Goal: Transaction & Acquisition: Purchase product/service

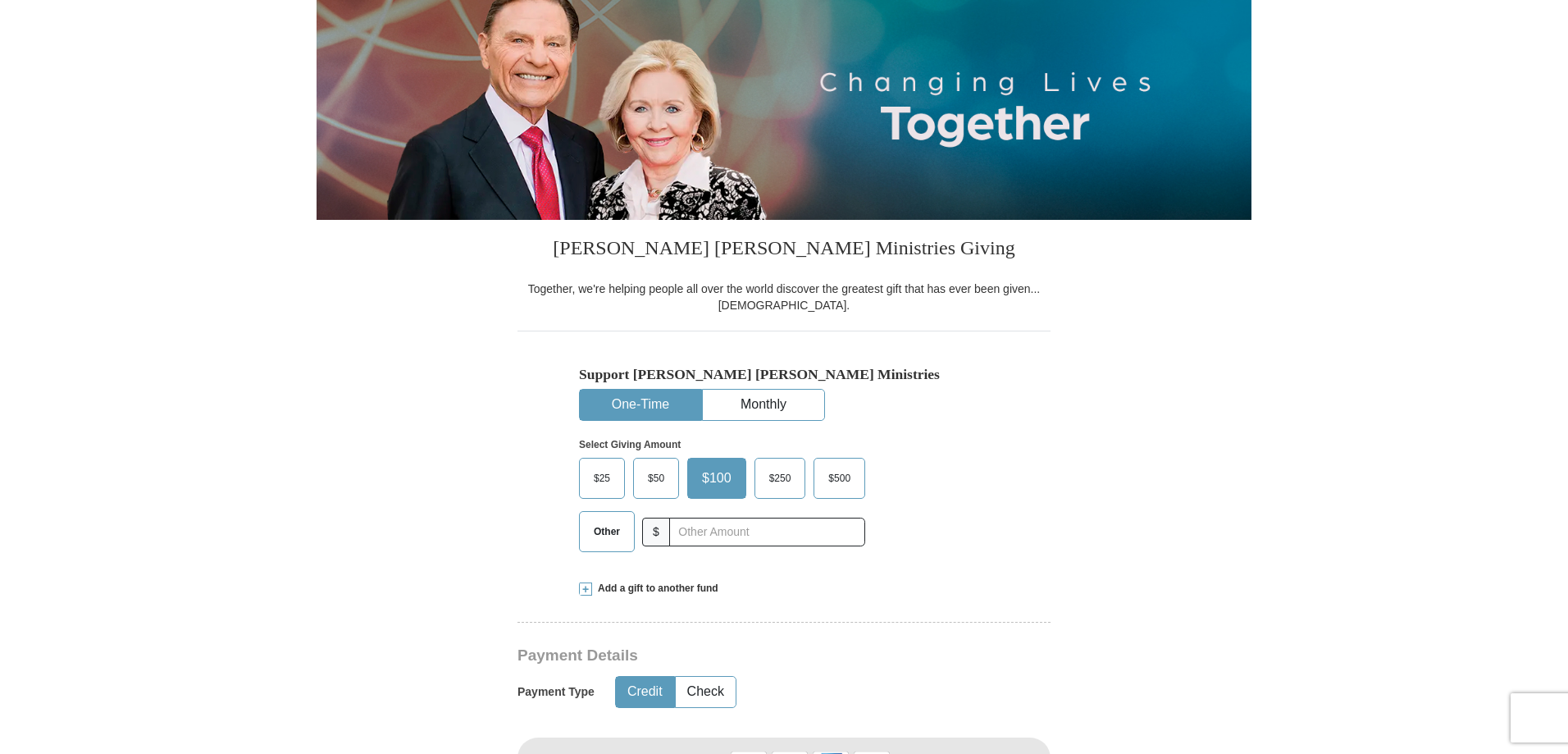
scroll to position [192, 0]
click at [611, 537] on span "Other" at bounding box center [606, 531] width 43 height 24
click at [0, 0] on input "Other" at bounding box center [0, 0] width 0 height 0
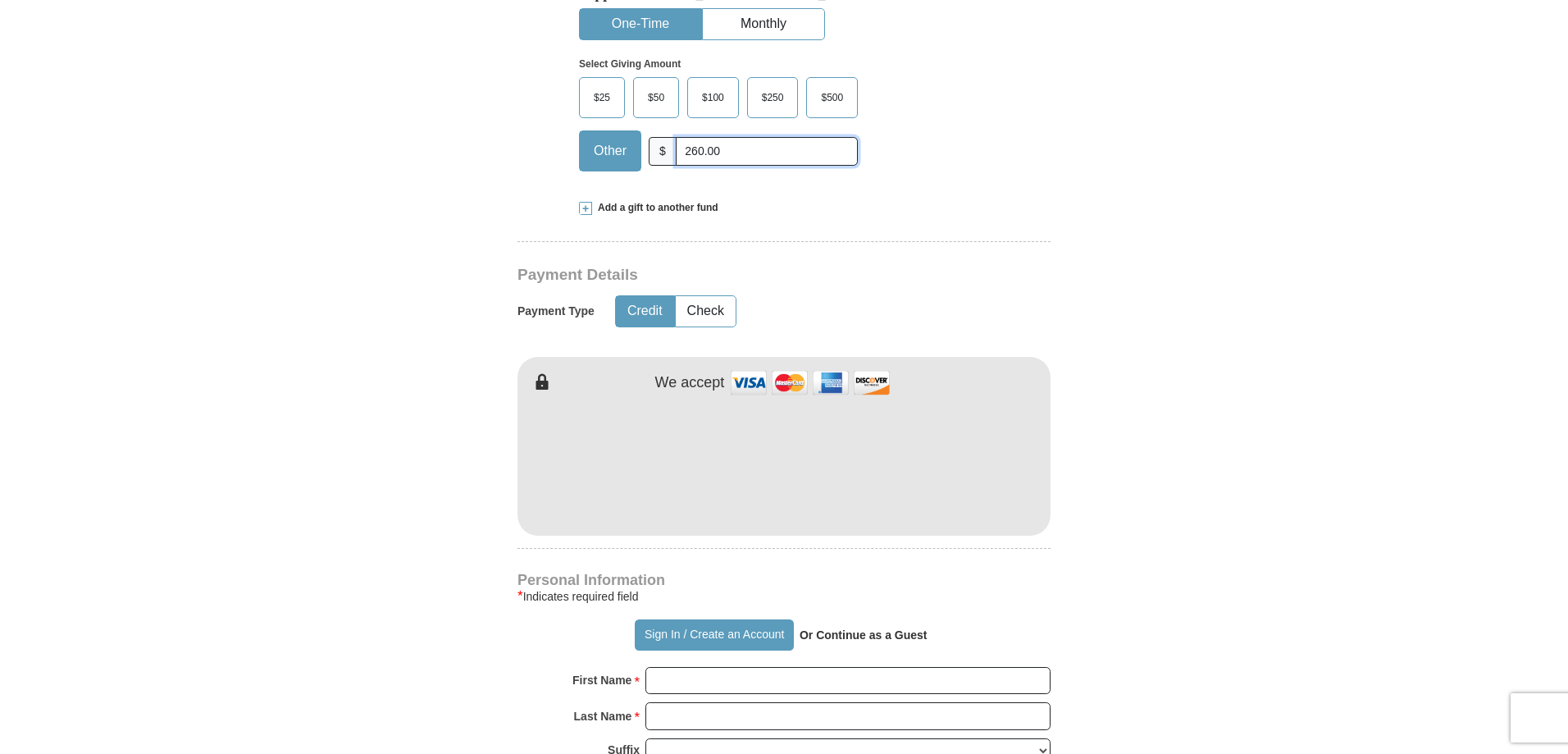
scroll to position [575, 0]
type input "260.00"
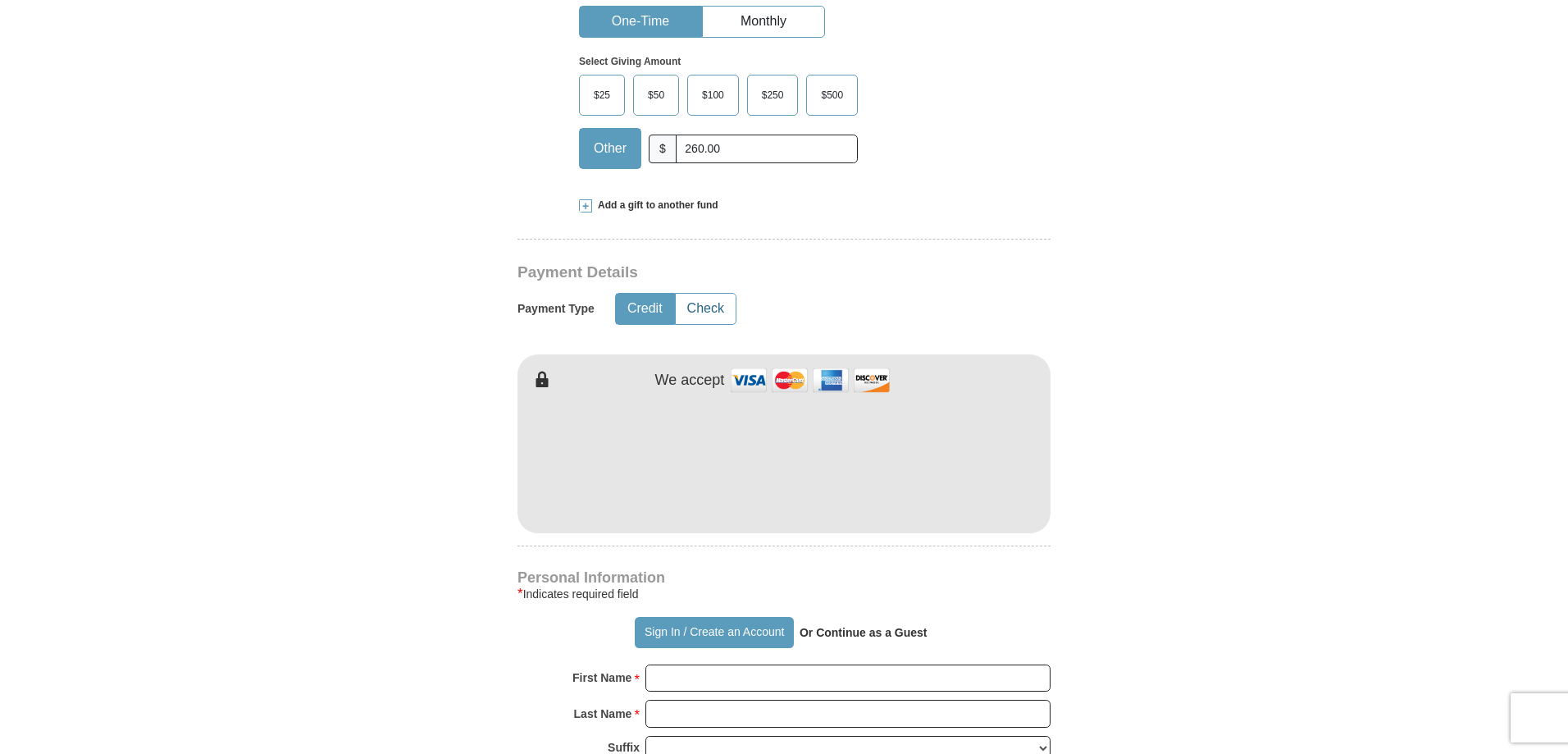
click at [725, 313] on button "Check" at bounding box center [706, 309] width 60 height 30
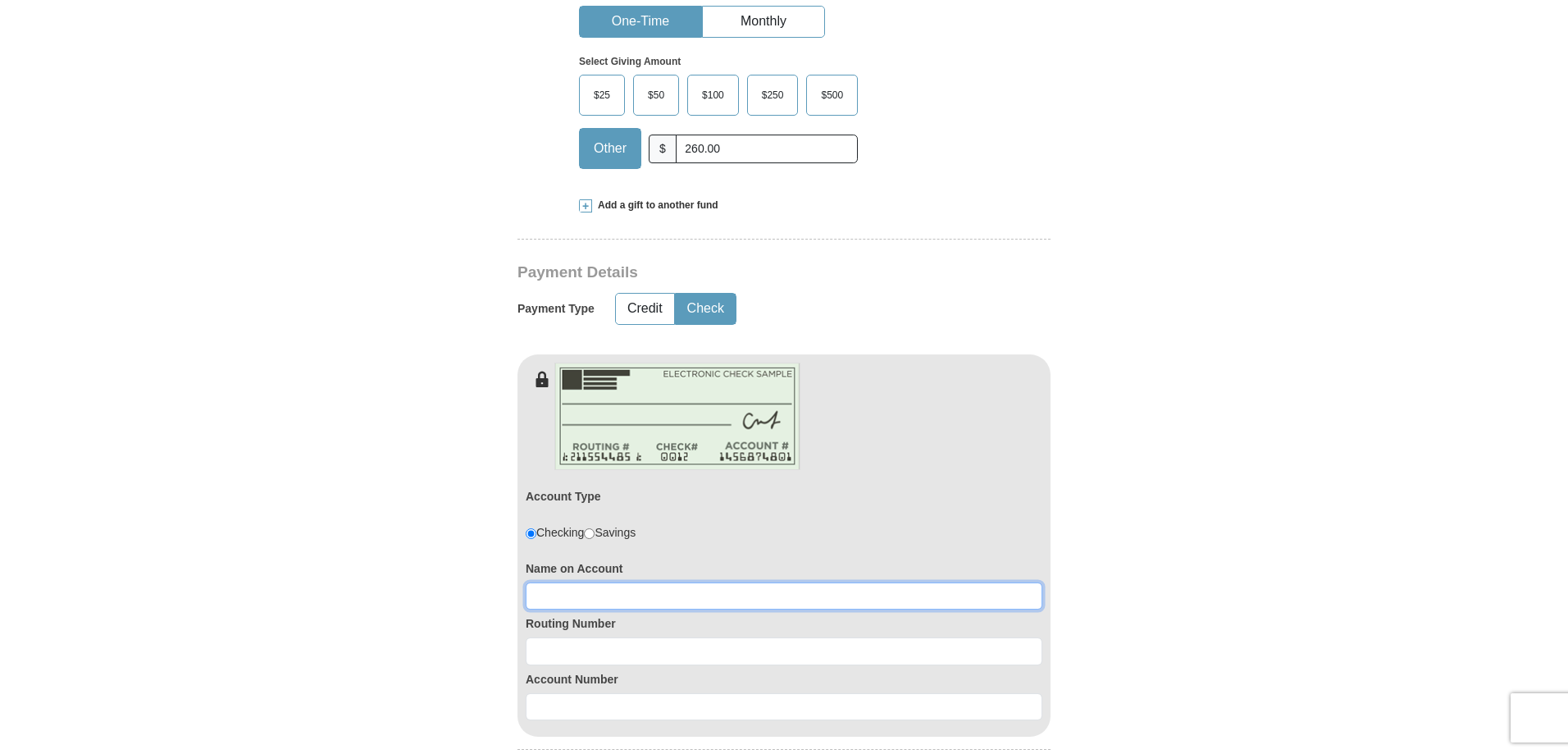
click at [649, 588] on input at bounding box center [784, 596] width 517 height 28
type input "[PERSON_NAME]"
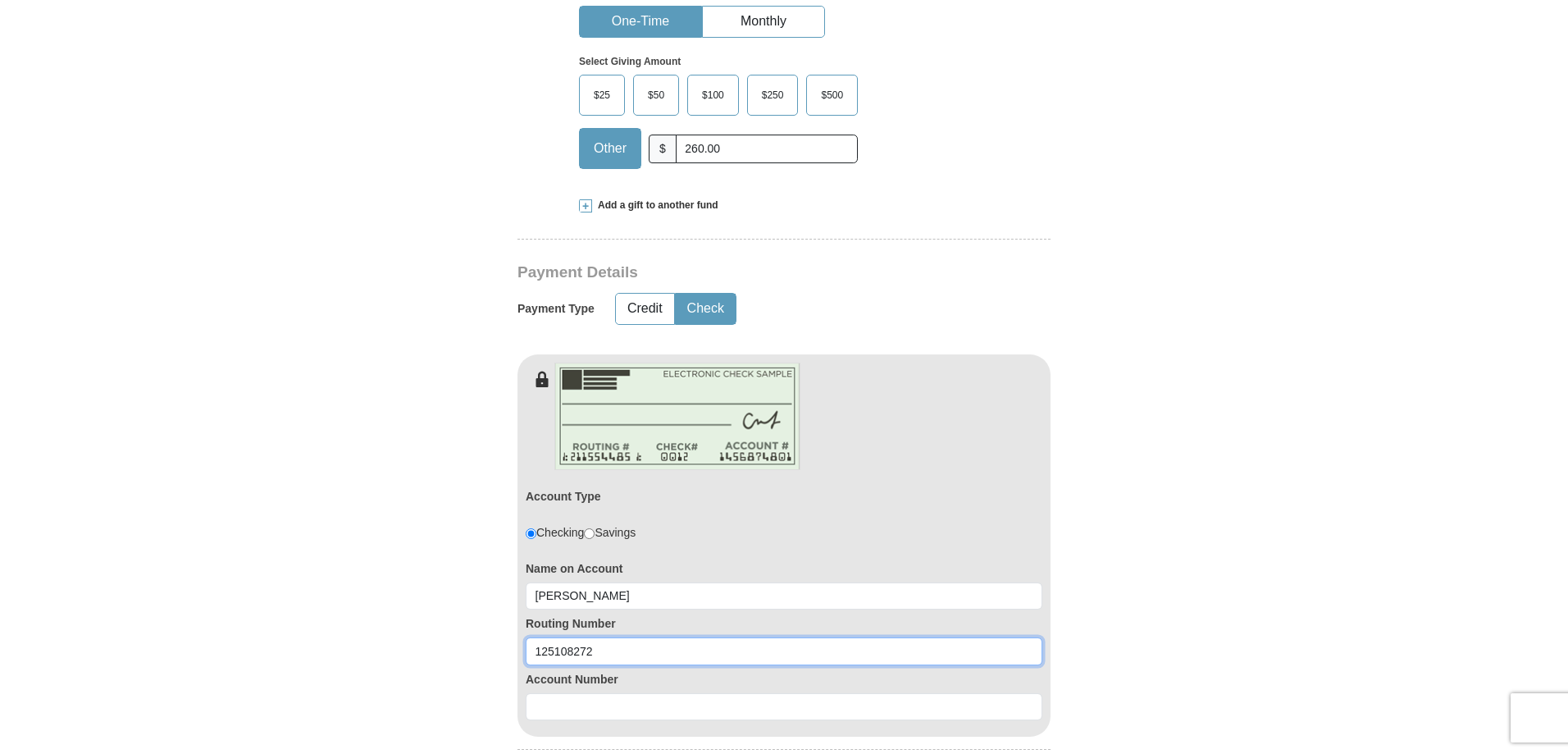
type input "125108272"
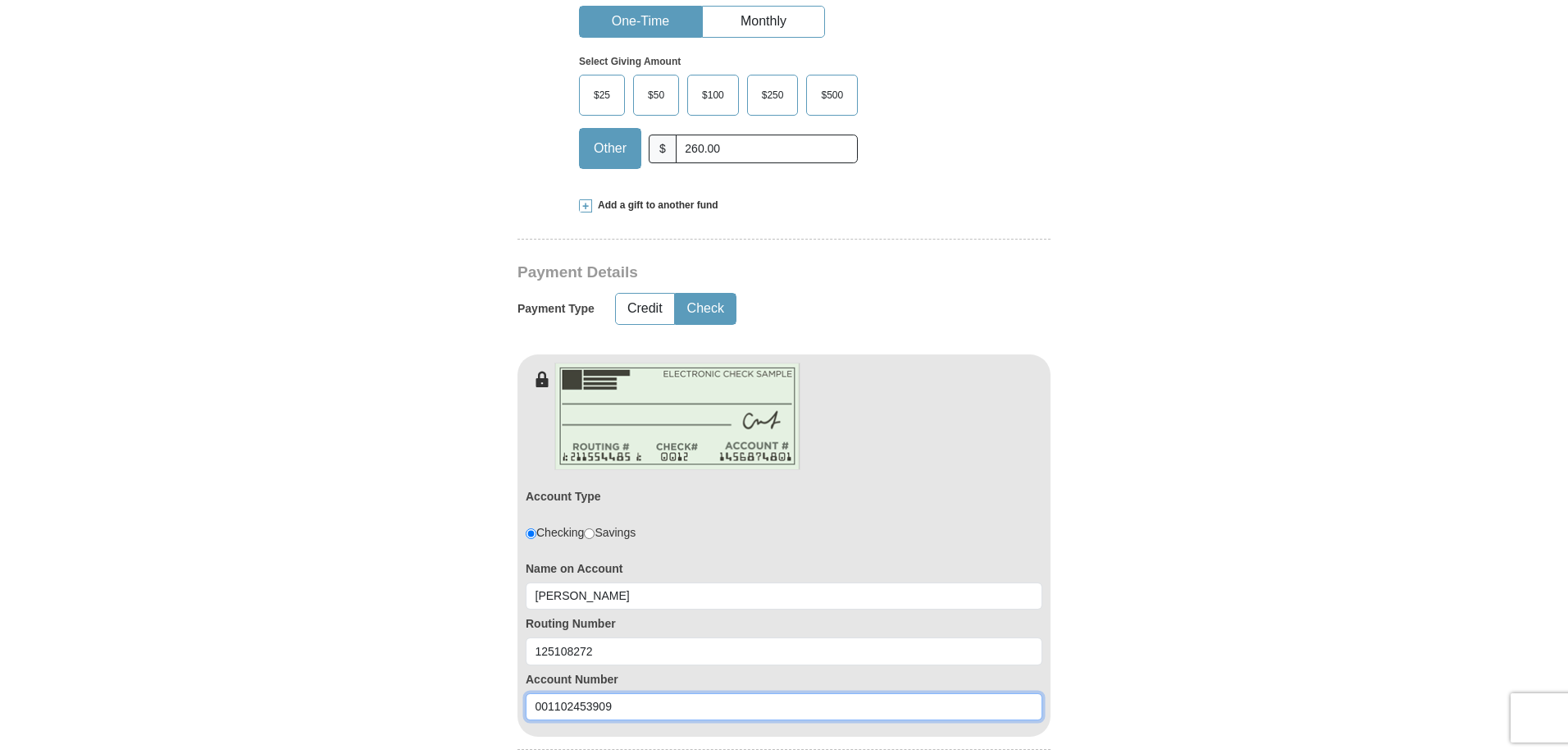
type input "001102453909"
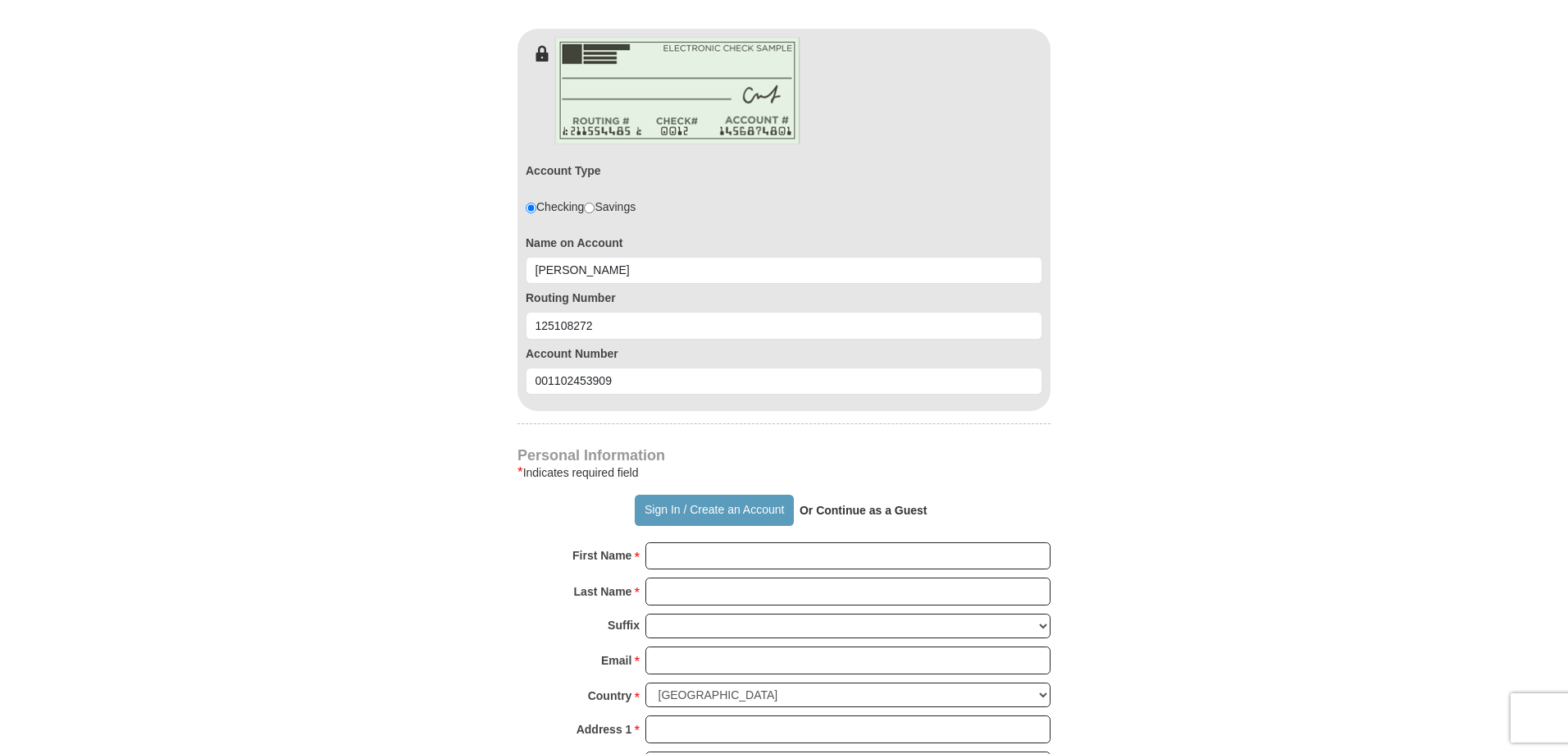
type button "[URL][DOMAIN_NAME]"
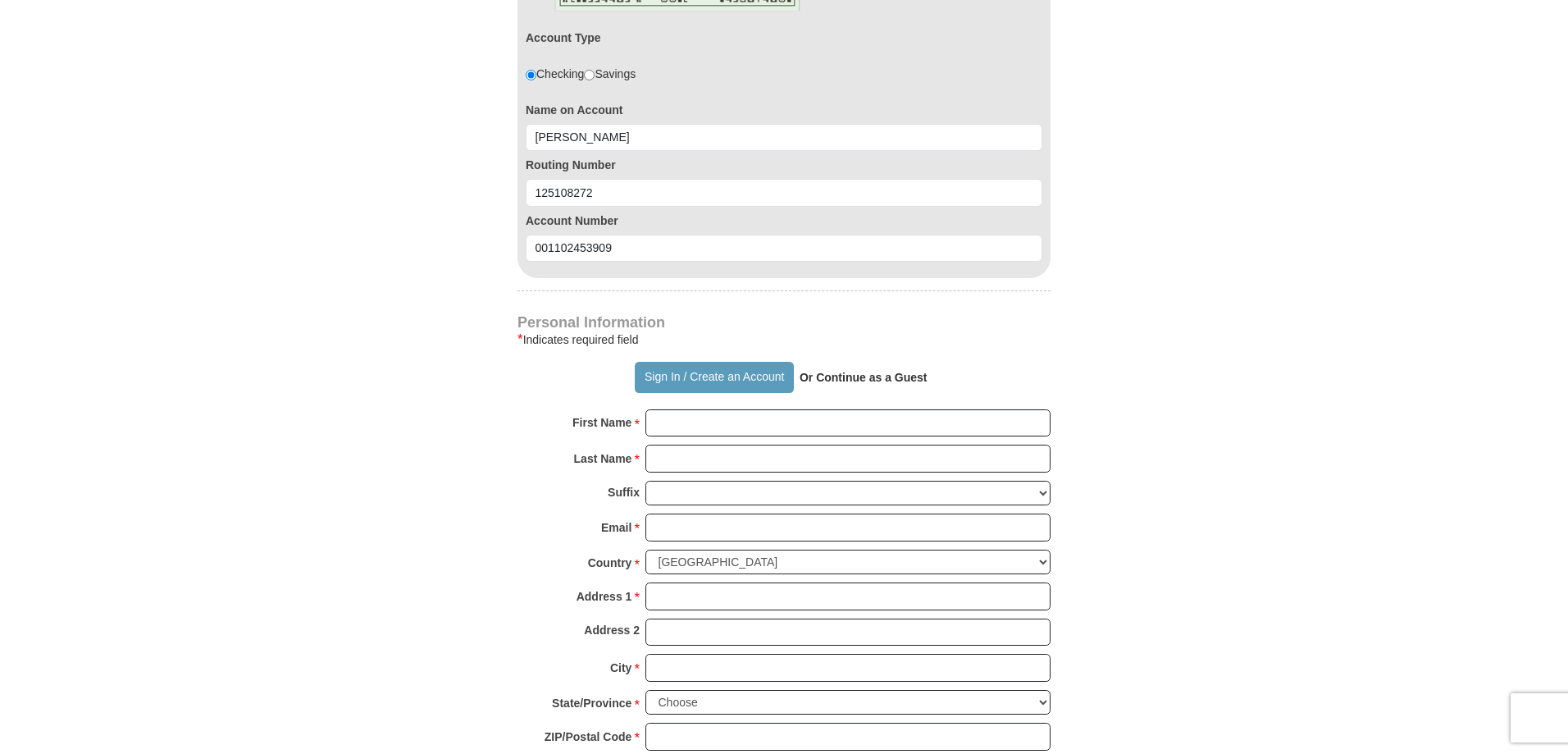
scroll to position [1035, 0]
click at [707, 427] on input "First Name *" at bounding box center [847, 422] width 405 height 28
type input "[PERSON_NAME]"
type input "[EMAIL_ADDRESS][DOMAIN_NAME]"
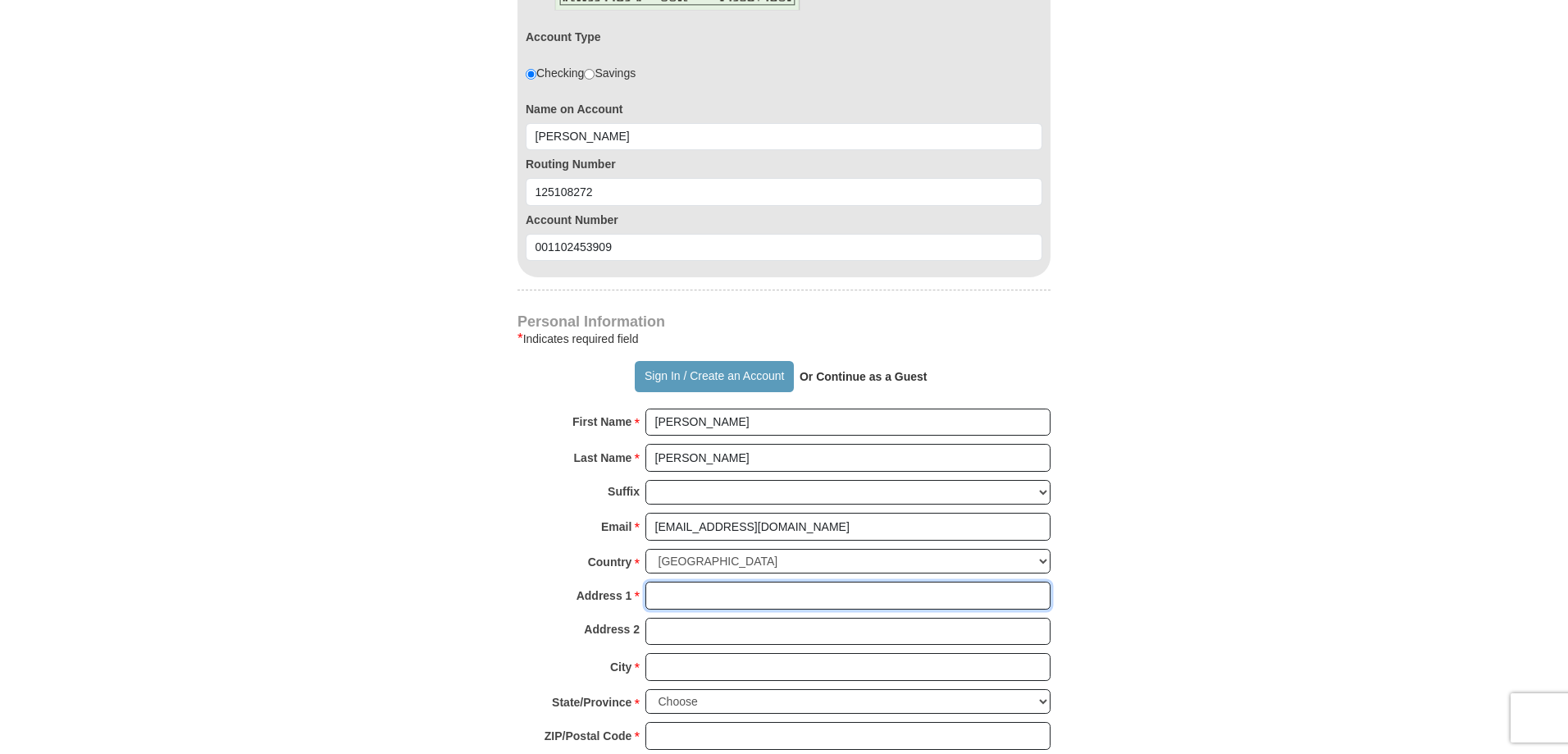
type input "[STREET_ADDRESS]"
type input "OTHELLO"
select select "WA"
type input "99344"
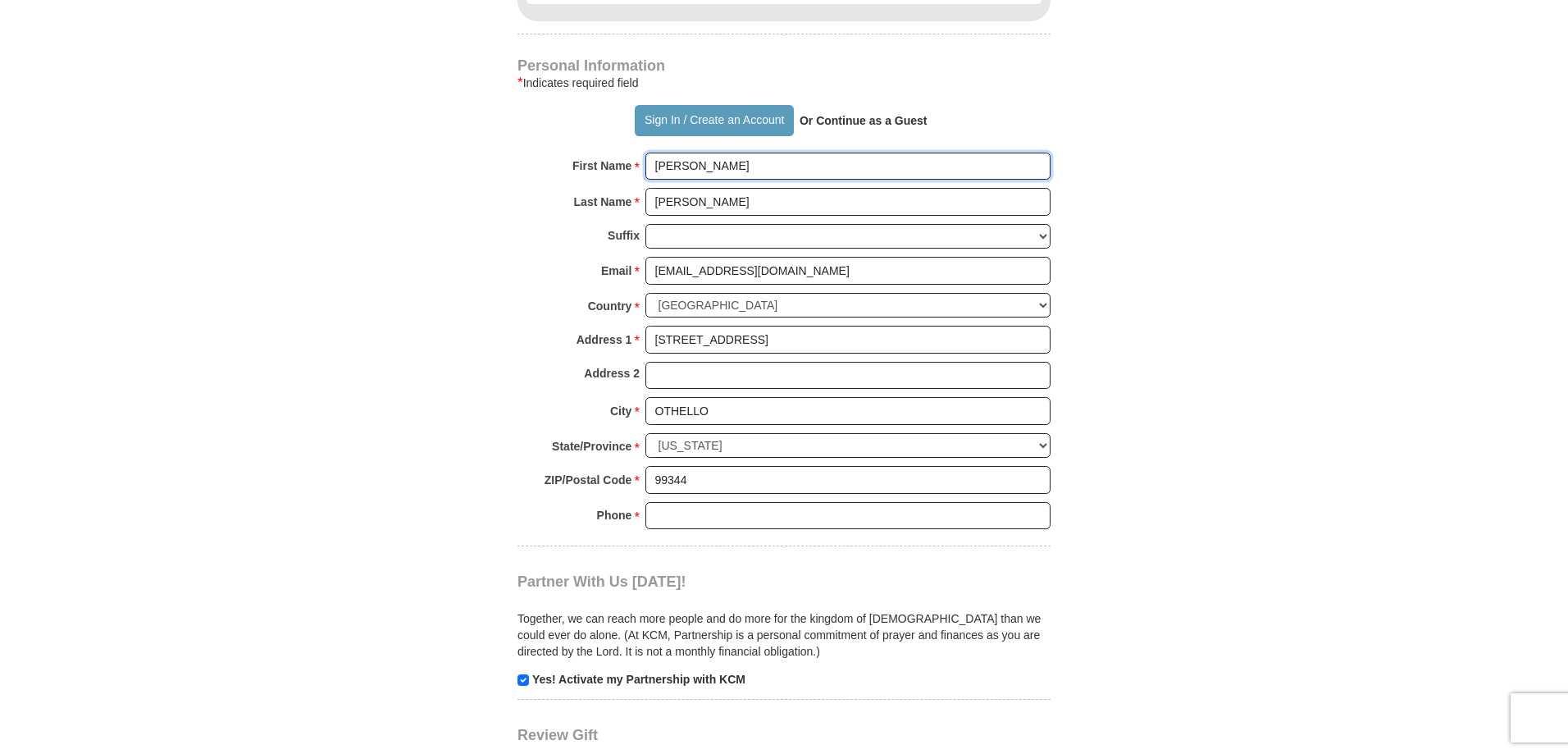
scroll to position [1418, 0]
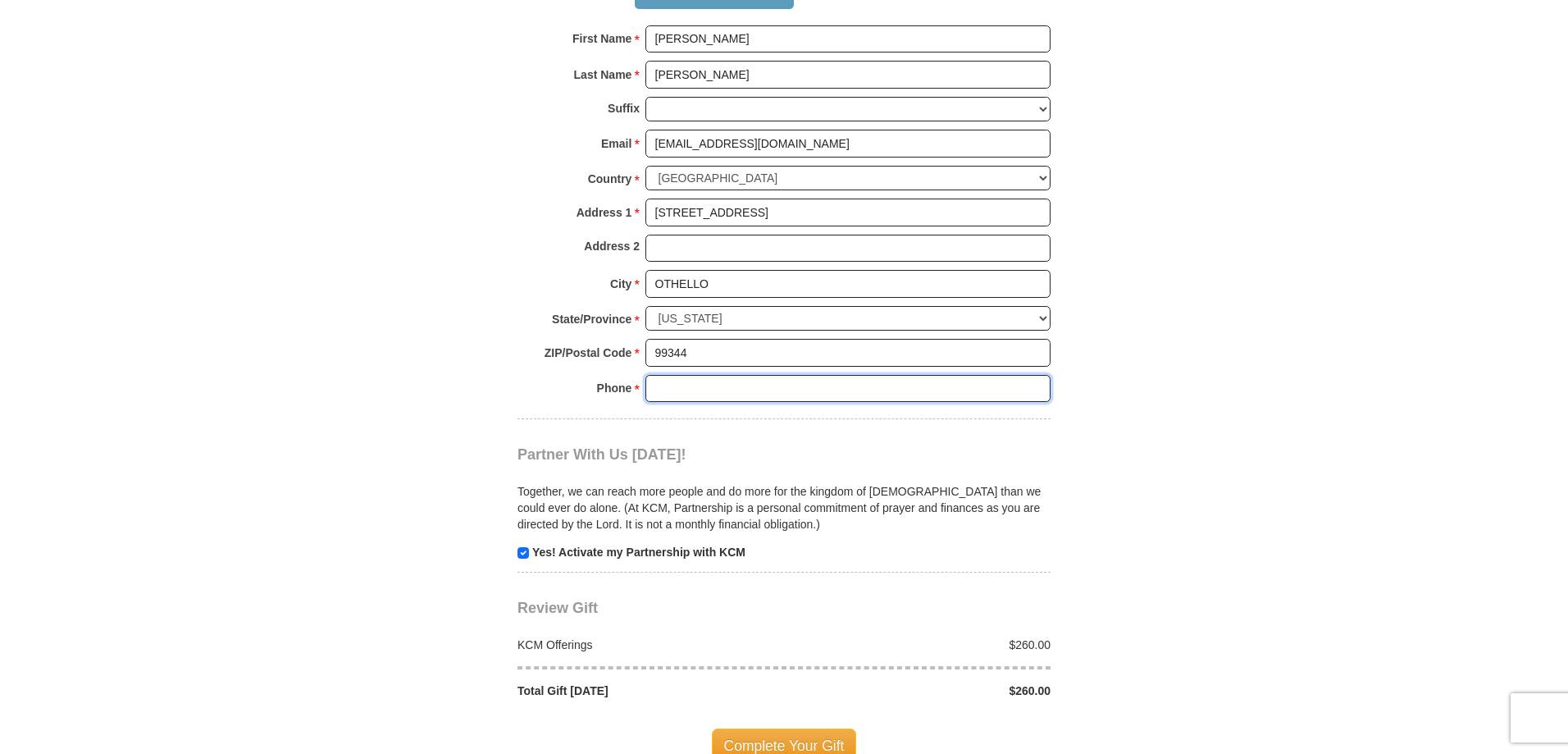
click at [726, 394] on input "Phone * *" at bounding box center [847, 389] width 405 height 28
type input "5093314566"
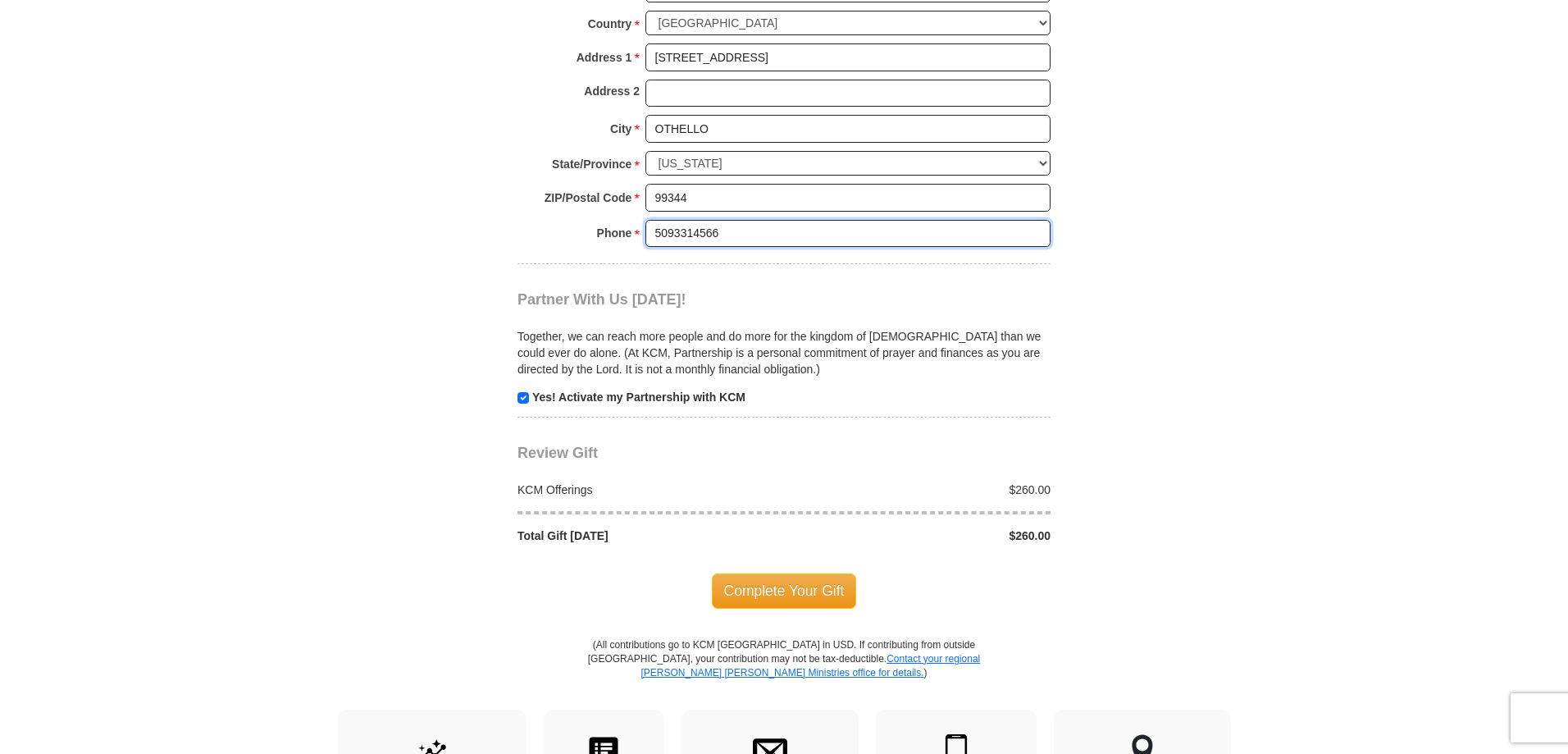
scroll to position [1609, 0]
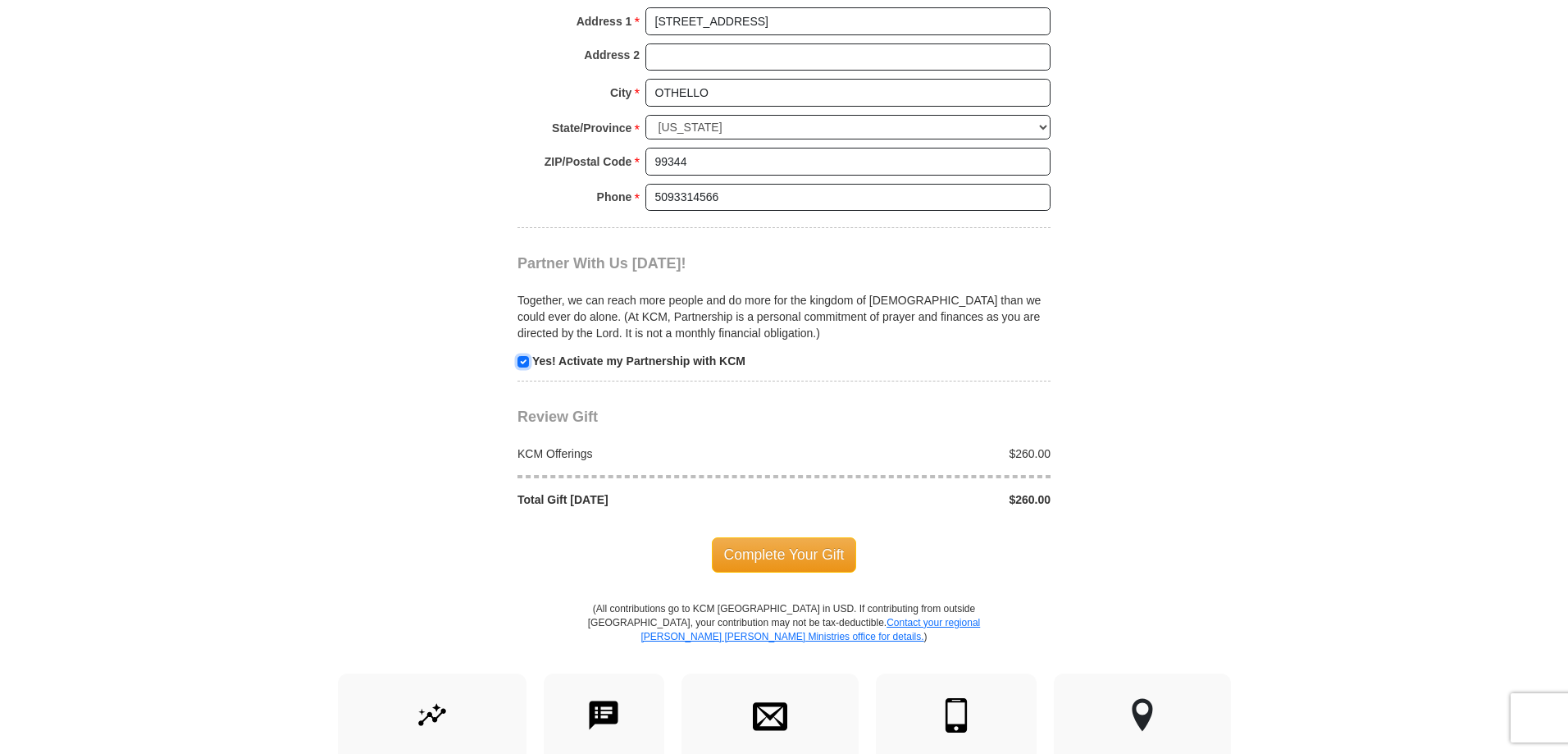
click at [523, 362] on input "checkbox" at bounding box center [523, 362] width 12 height 12
checkbox input "false"
click at [744, 559] on span "Complete Your Gift" at bounding box center [784, 555] width 145 height 35
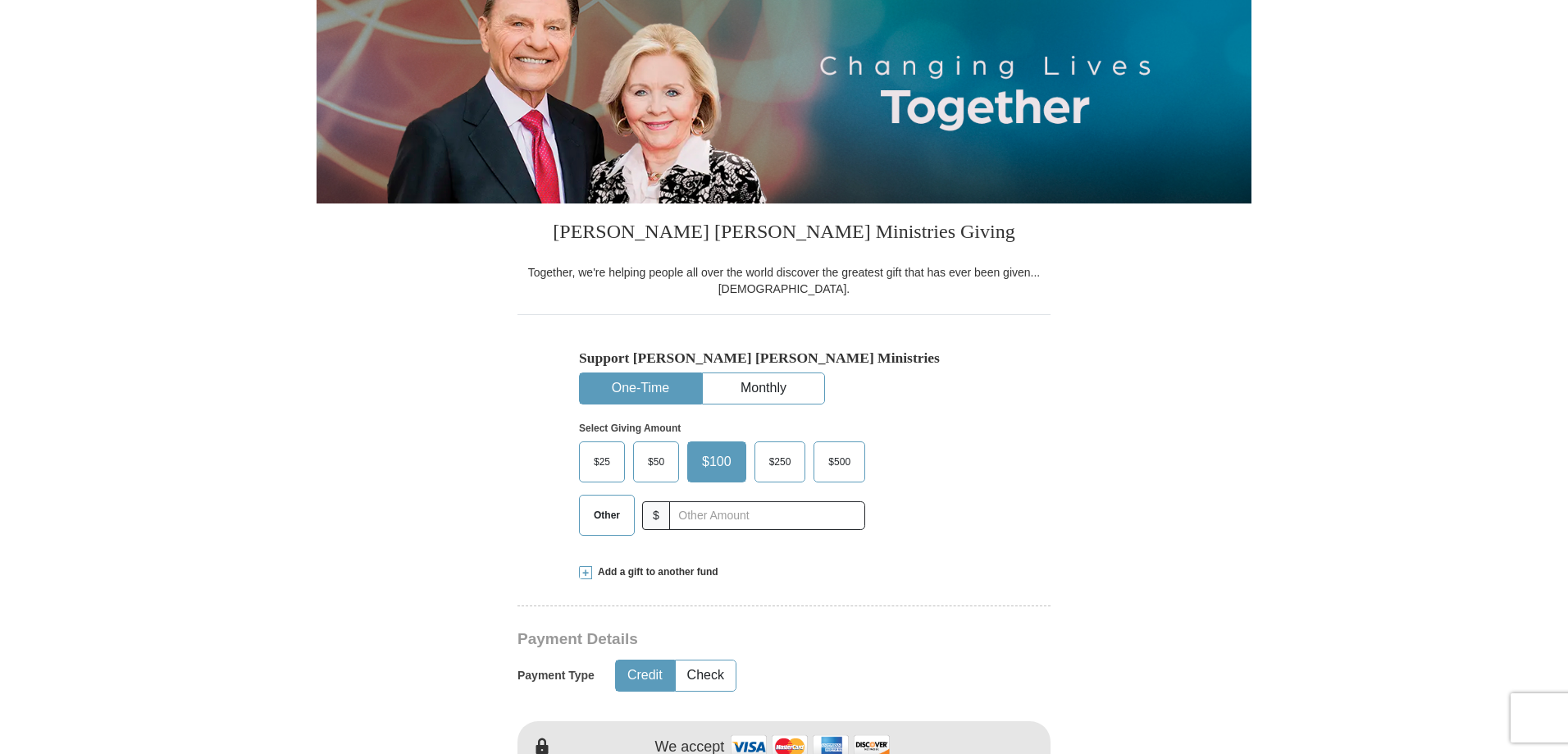
scroll to position [383, 0]
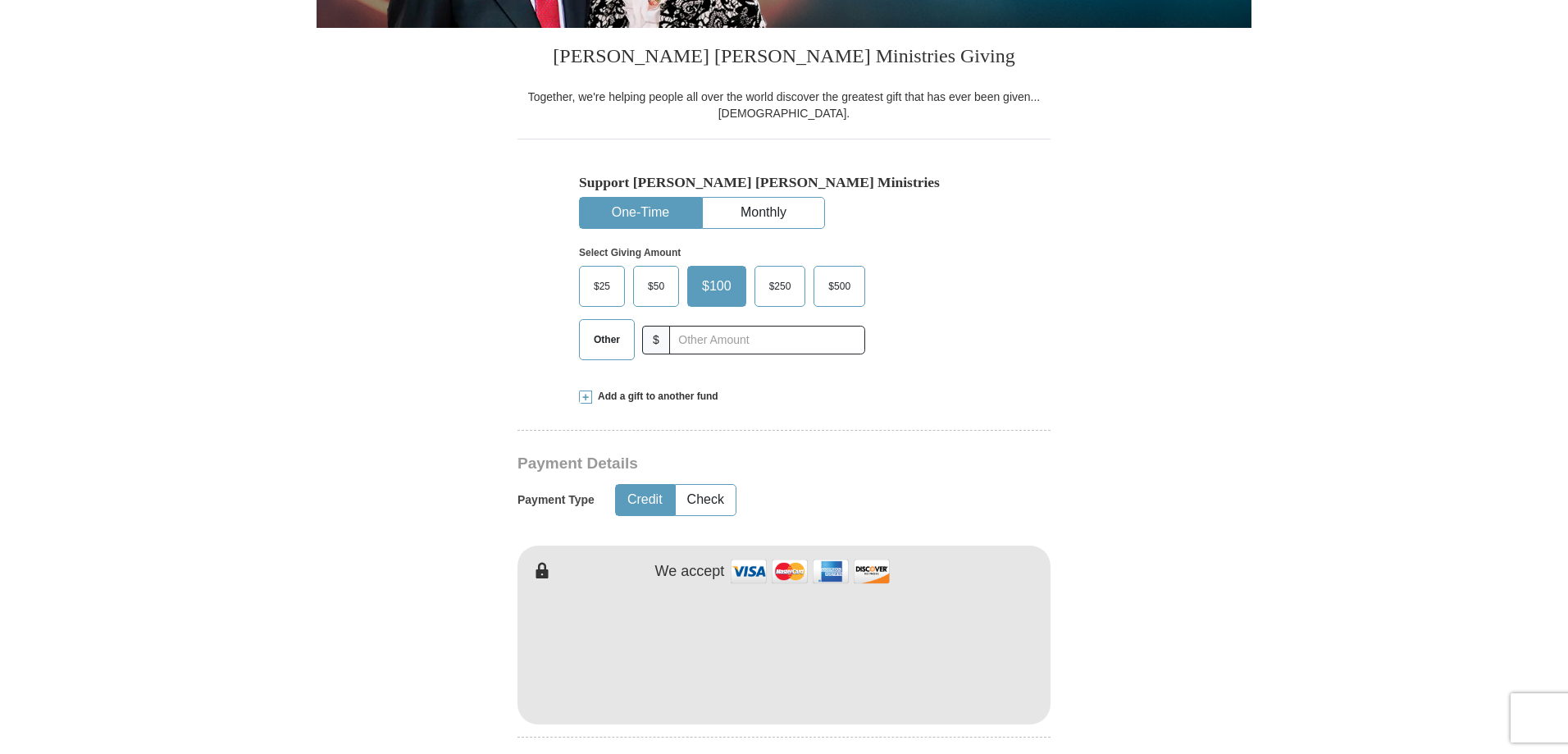
click at [633, 347] on label "Other" at bounding box center [607, 340] width 54 height 40
click at [0, 0] on input "Other" at bounding box center [0, 0] width 0 height 0
type input "258.00"
click at [724, 498] on button "Check" at bounding box center [706, 499] width 60 height 30
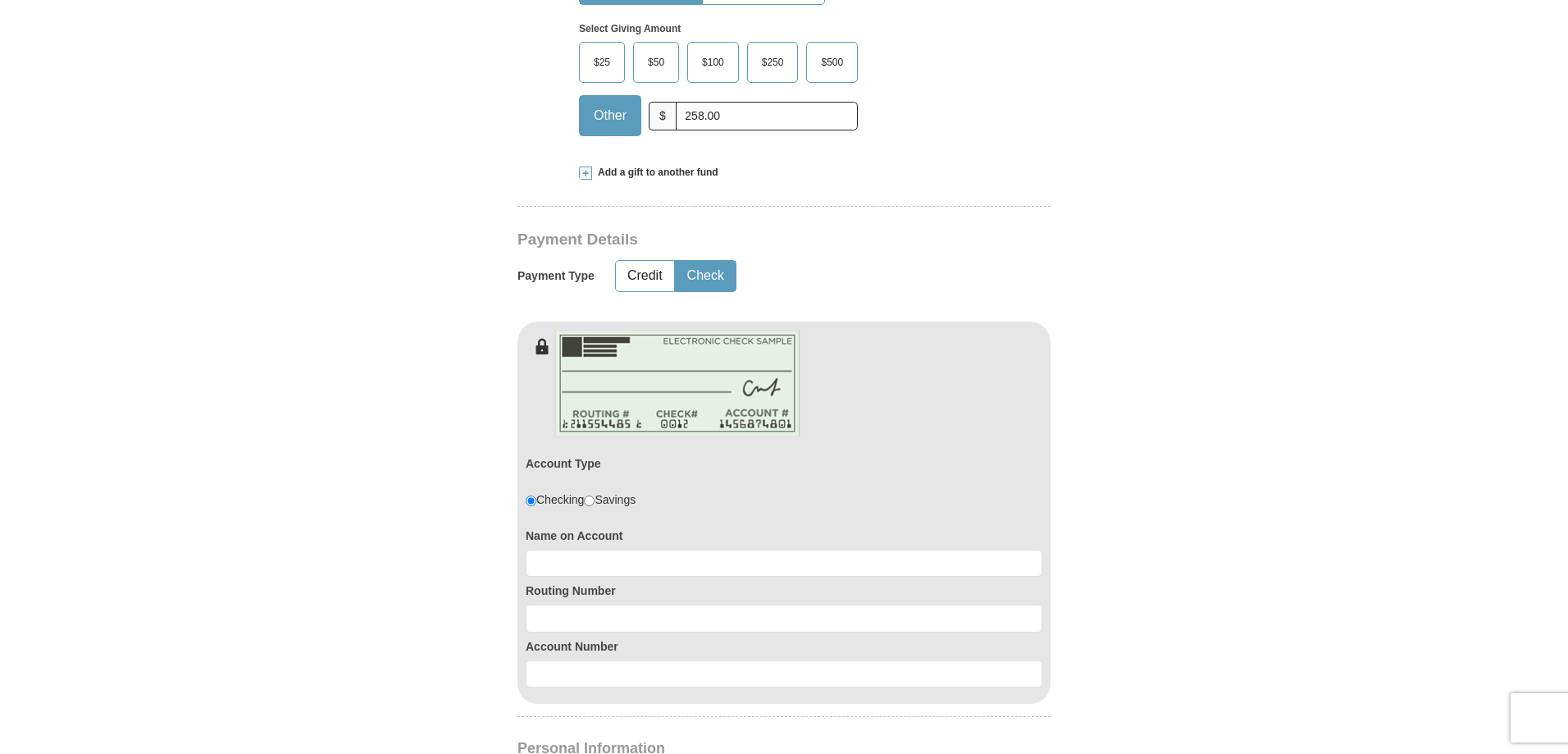
scroll to position [766, 0]
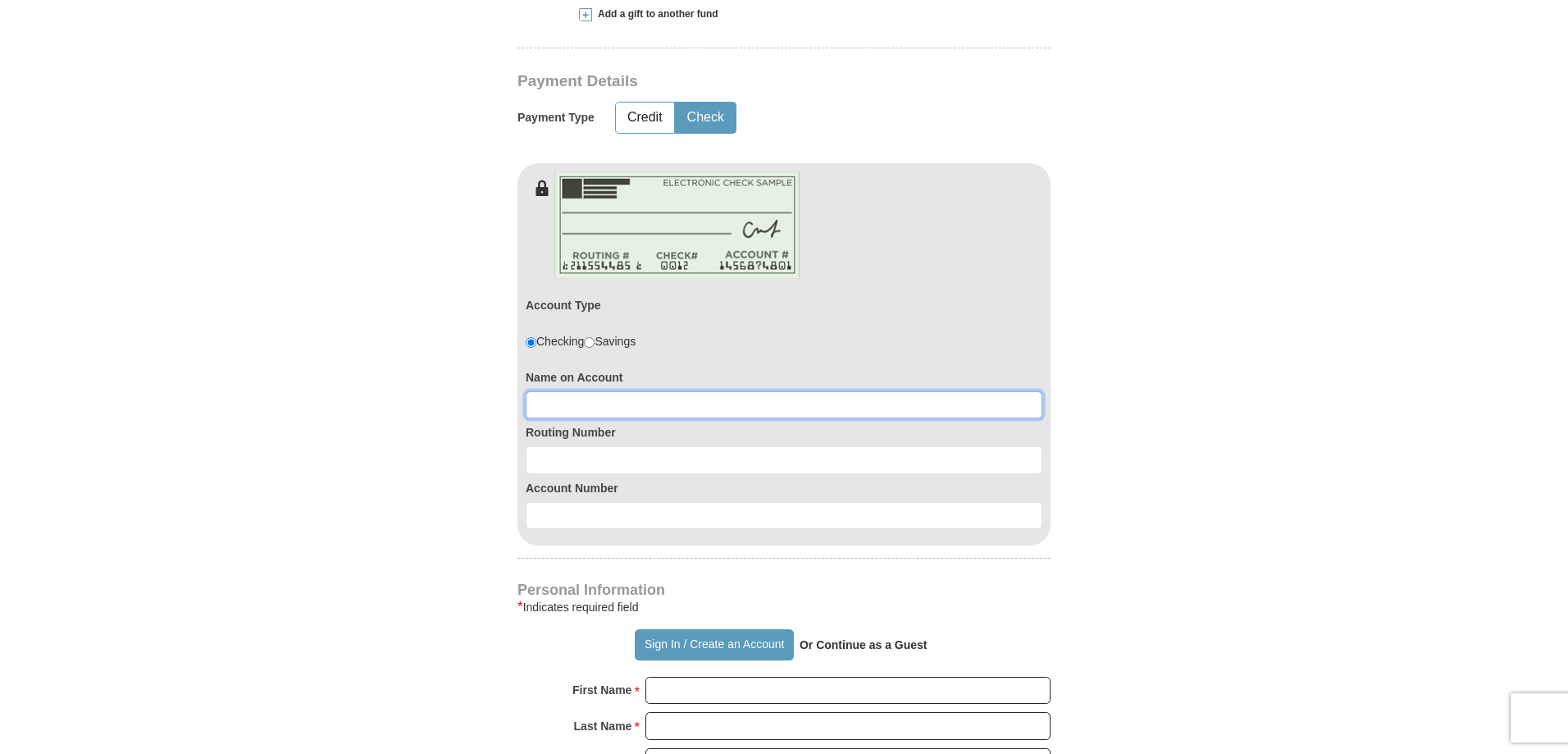
click at [688, 399] on input at bounding box center [784, 406] width 517 height 28
type input "[PERSON_NAME]"
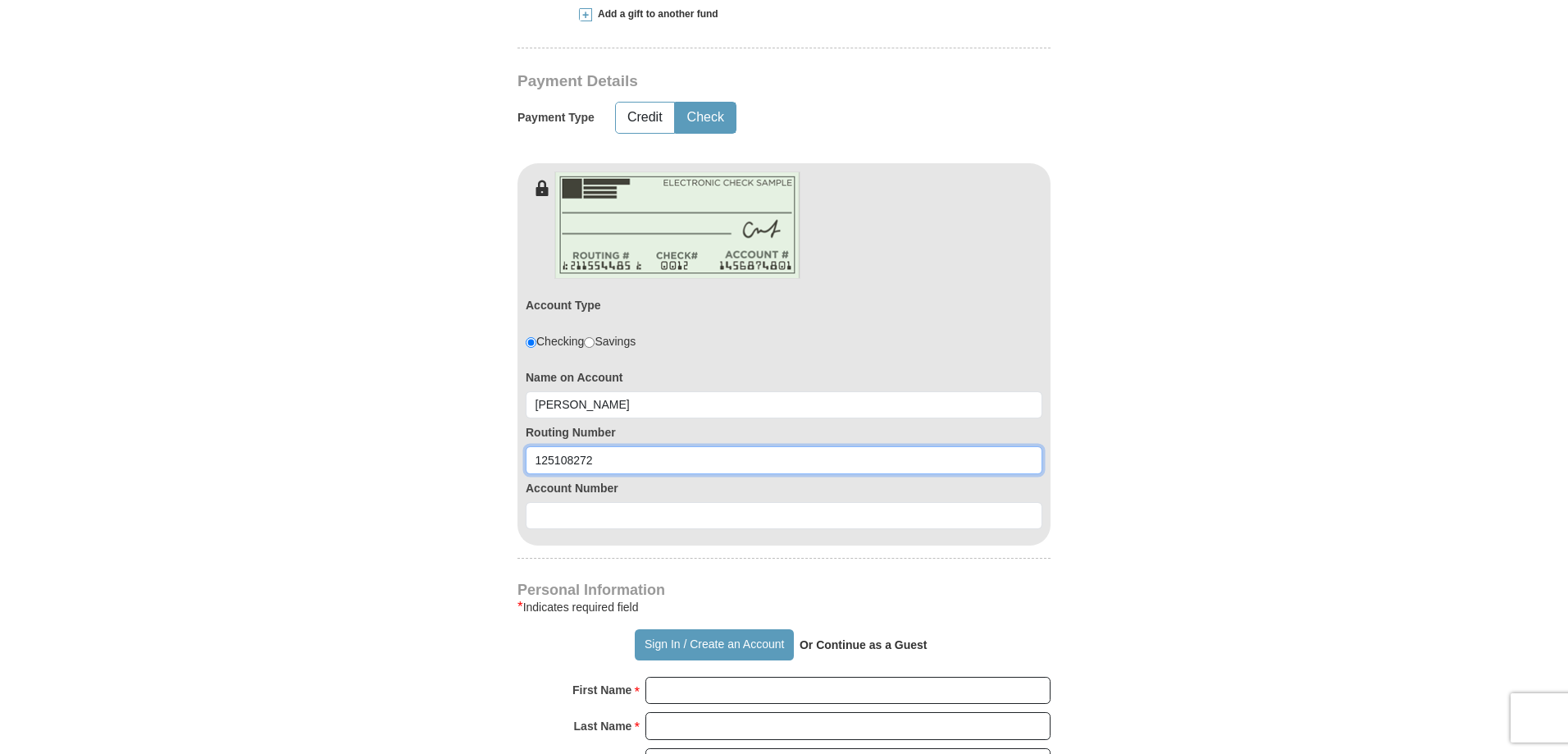
type input "125108272"
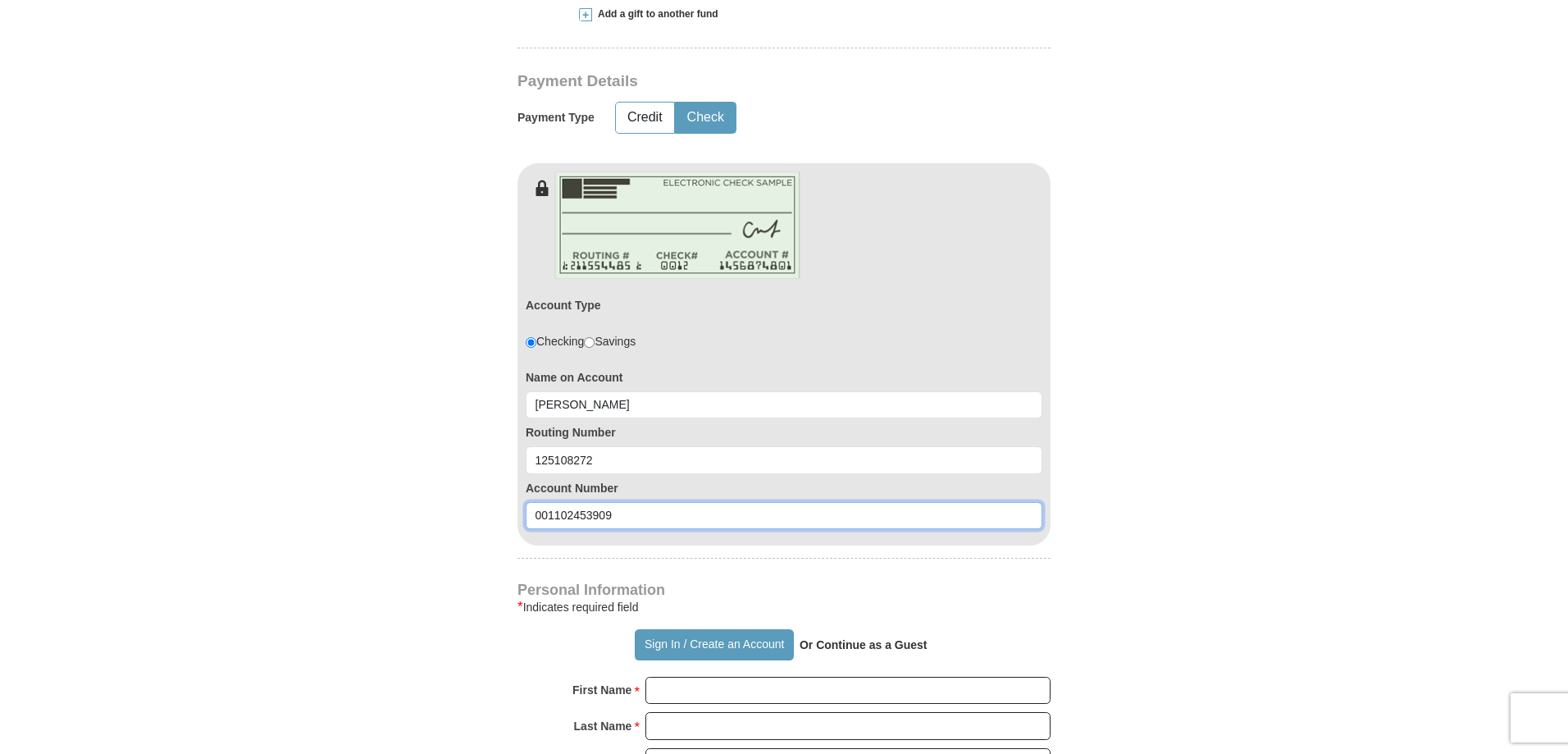
type input "001102453909"
type button "[URL][DOMAIN_NAME]"
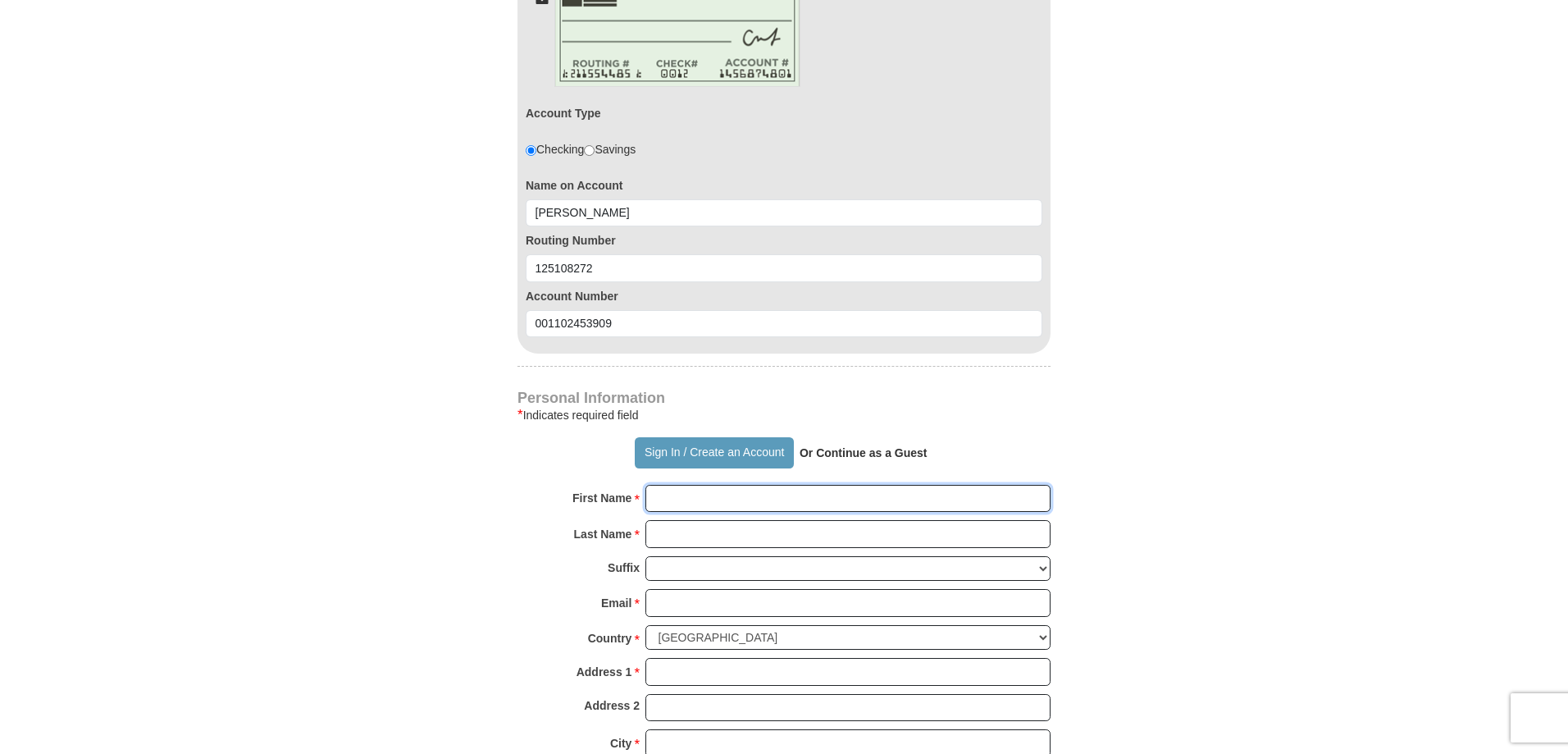
click at [761, 499] on input "First Name *" at bounding box center [847, 498] width 405 height 28
type input "[PERSON_NAME]"
type input "[EMAIL_ADDRESS][DOMAIN_NAME]"
type input "13754 ROAD B SE"
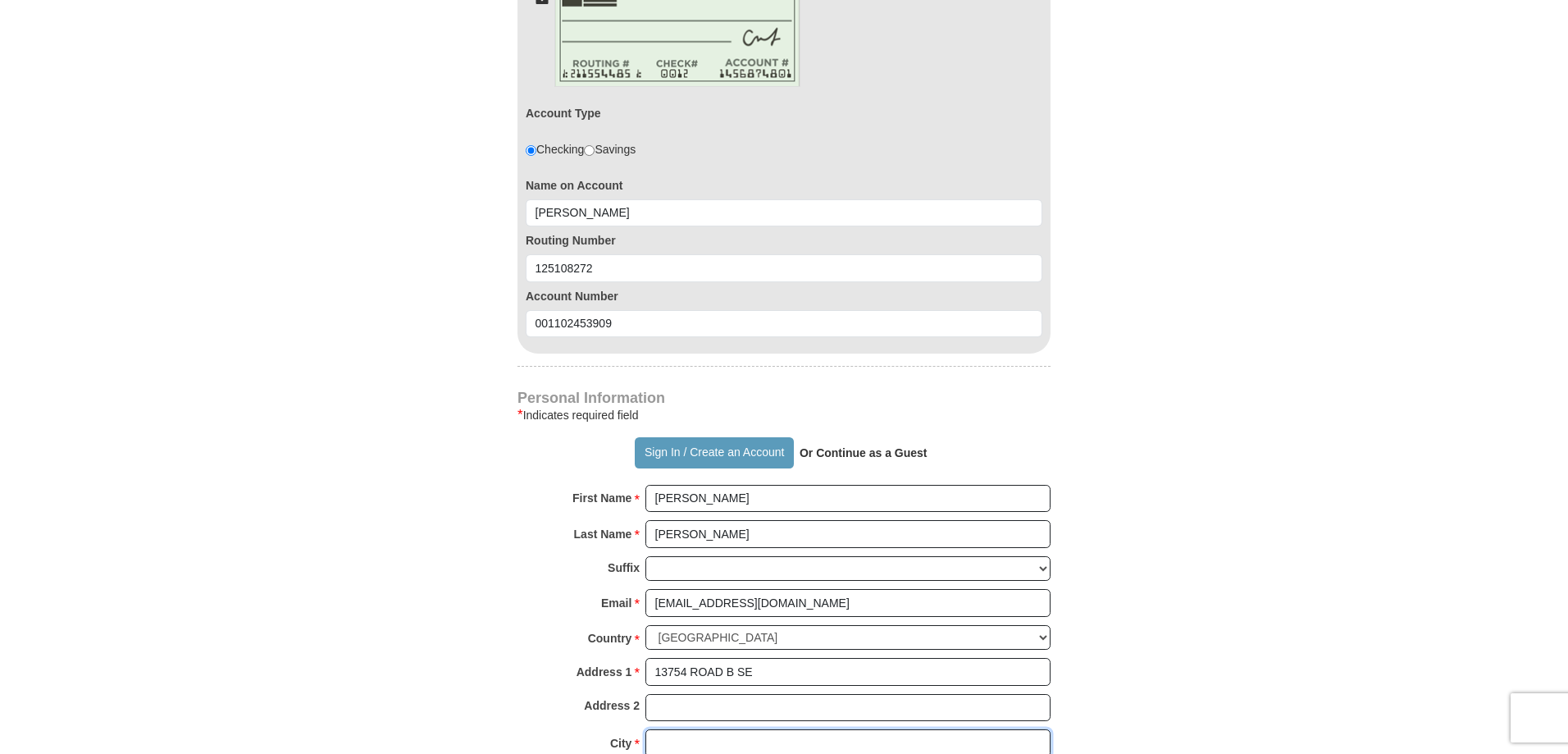
type input "OTHELLO"
select select "WA"
type input "99344"
type input "5093314566"
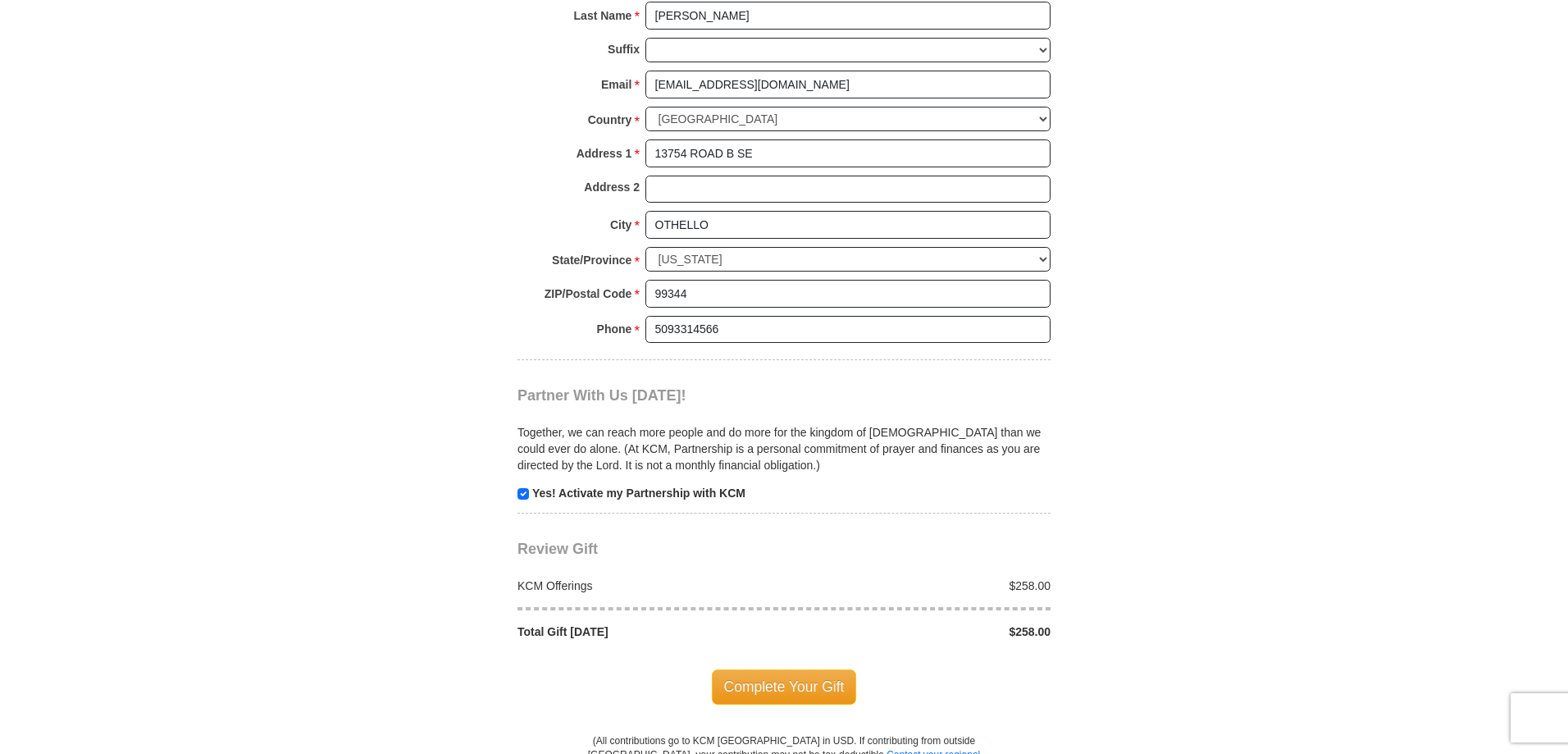
scroll to position [1532, 0]
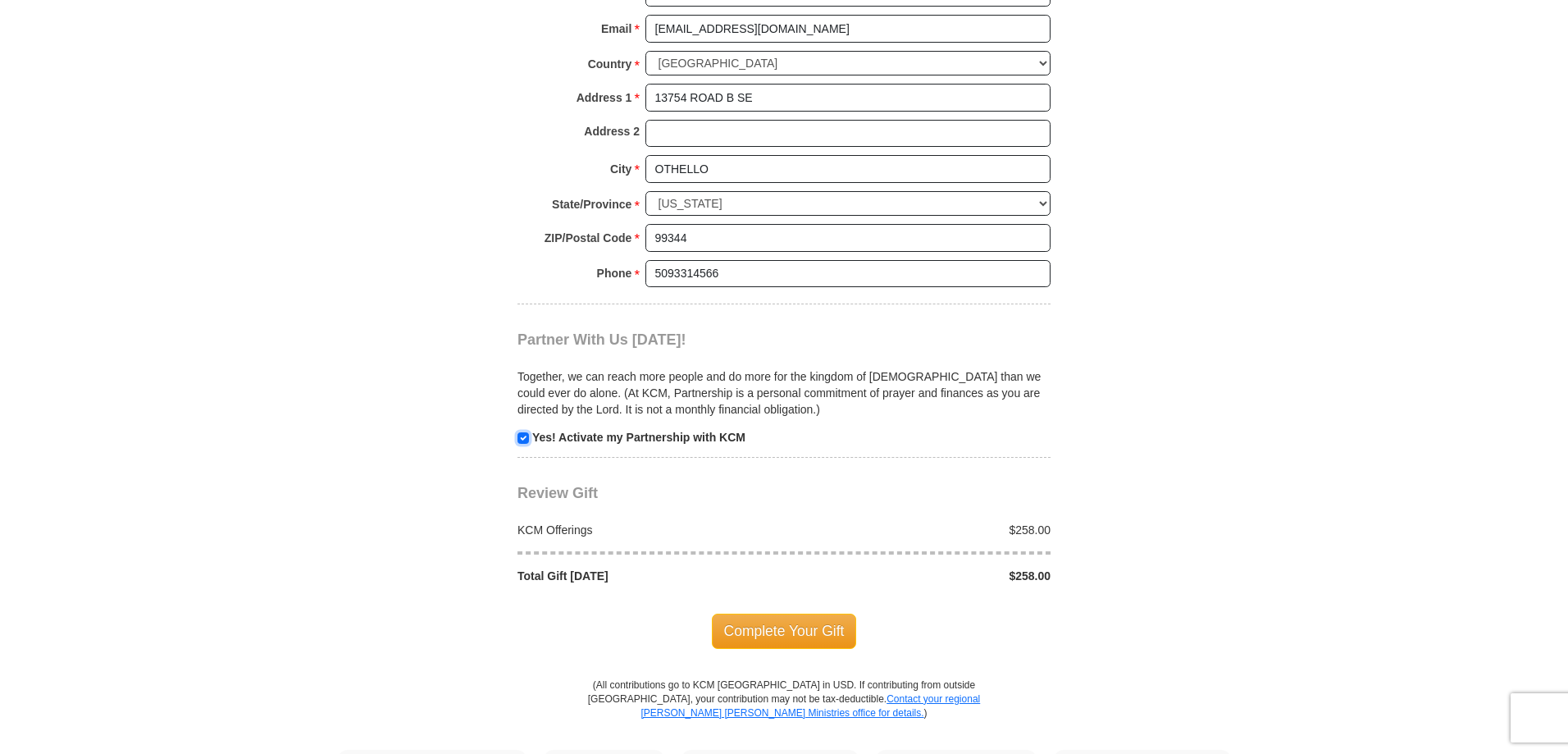
click at [522, 442] on input "checkbox" at bounding box center [523, 438] width 12 height 12
checkbox input "false"
click at [765, 635] on span "Complete Your Gift" at bounding box center [784, 631] width 145 height 35
